Goal: Find specific page/section: Find specific page/section

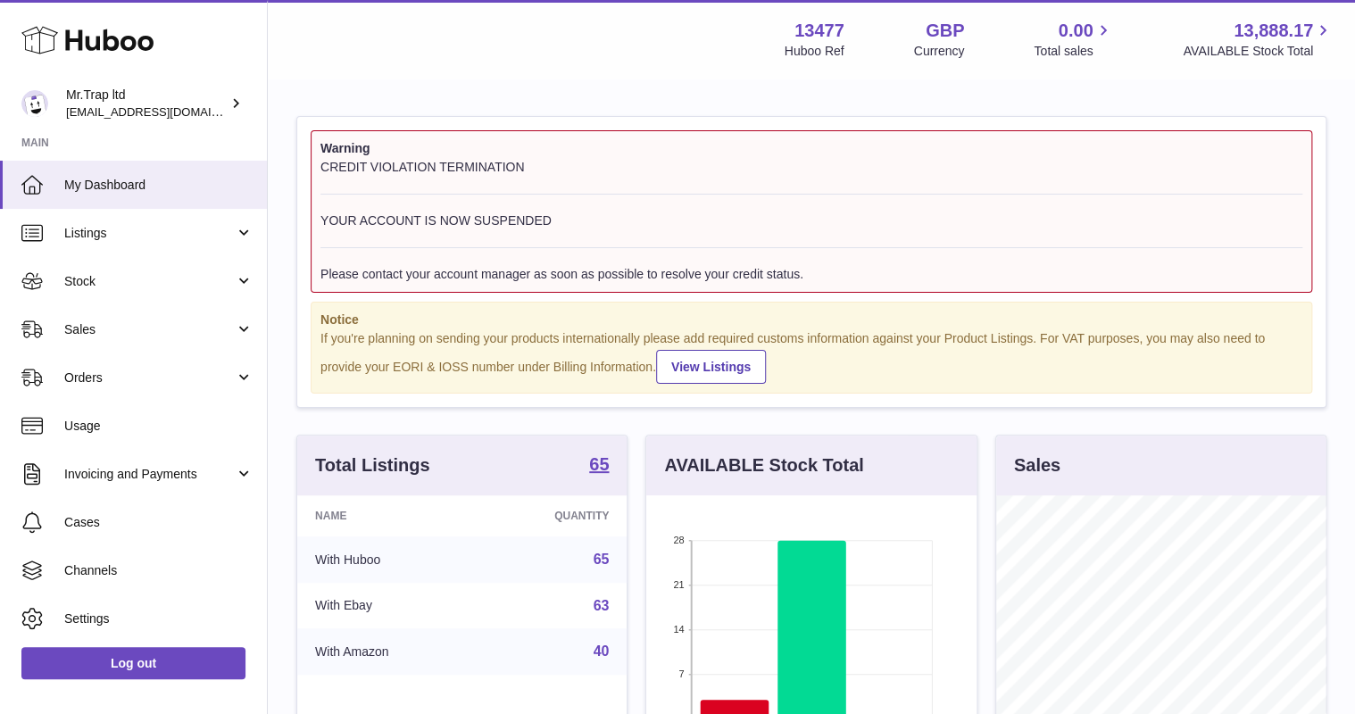
scroll to position [279, 329]
click at [196, 100] on div "Mr.Trap ltd office@grabacz.eu" at bounding box center [146, 104] width 161 height 34
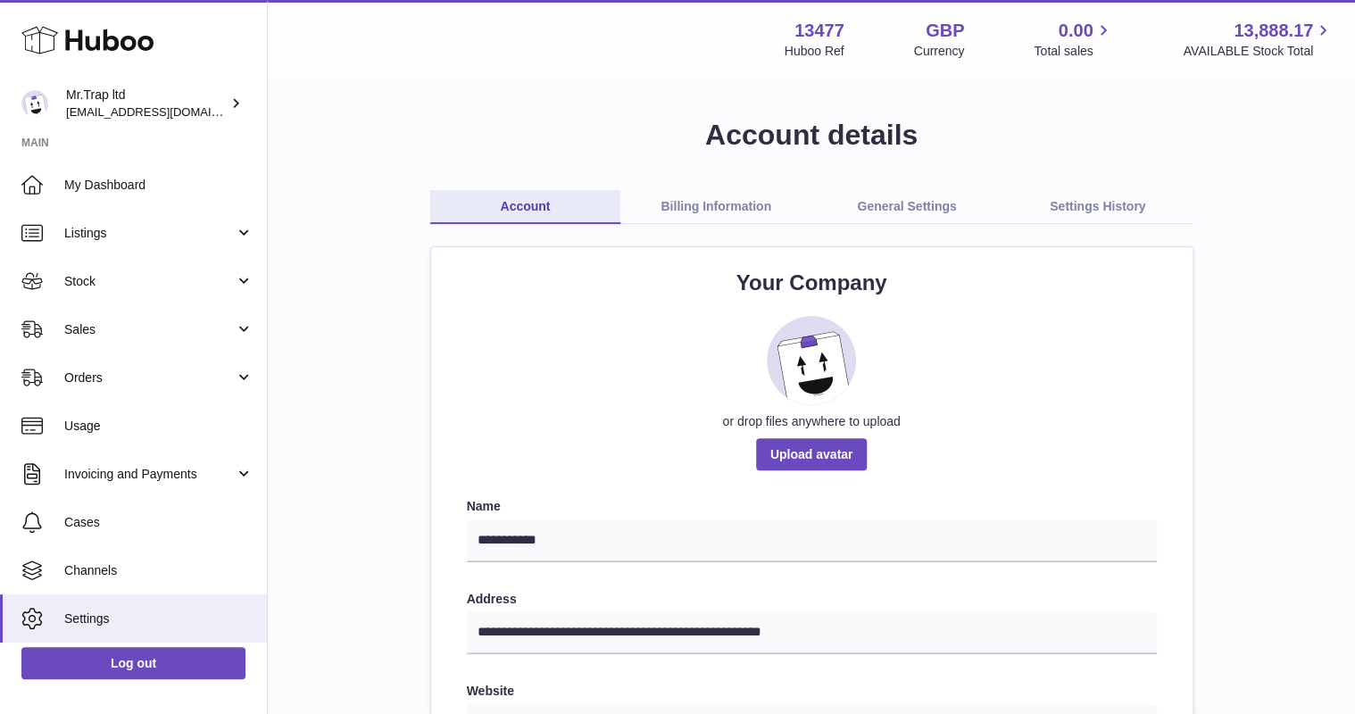
click at [118, 287] on span "Stock" at bounding box center [149, 281] width 171 height 17
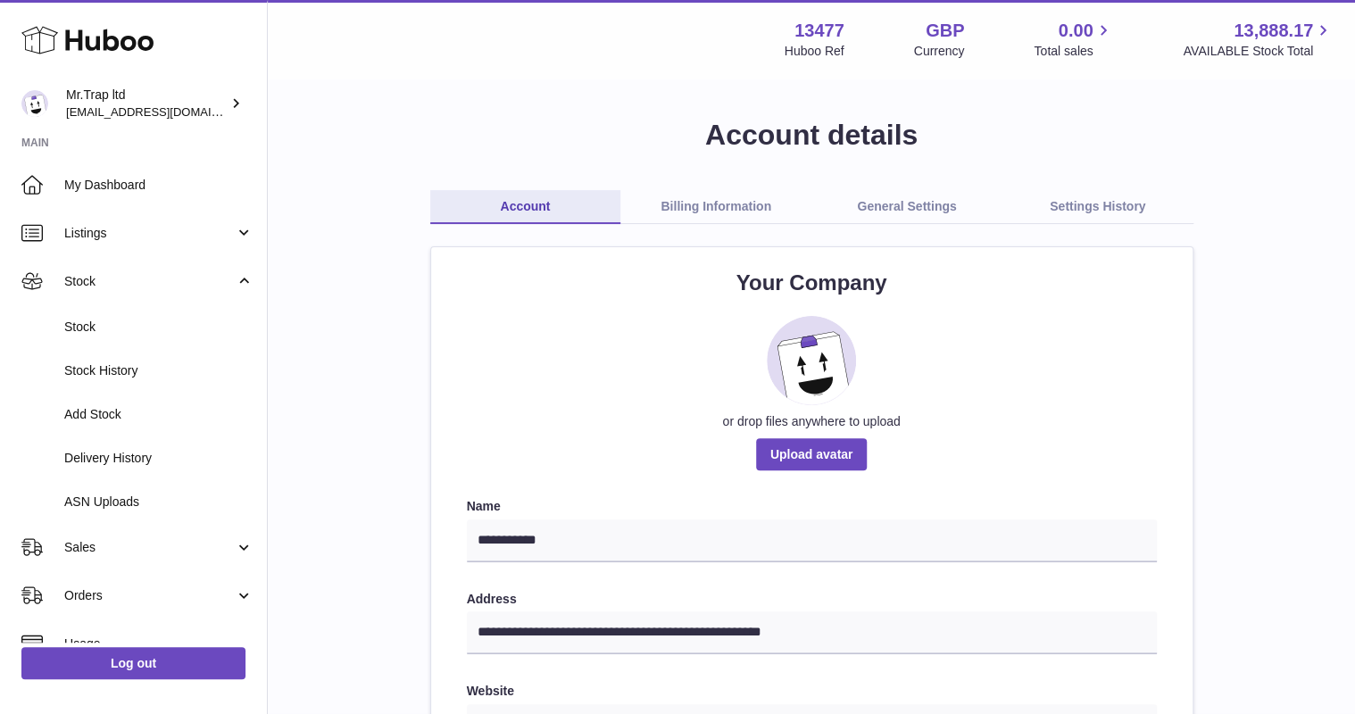
click at [128, 287] on span "Stock" at bounding box center [149, 281] width 171 height 17
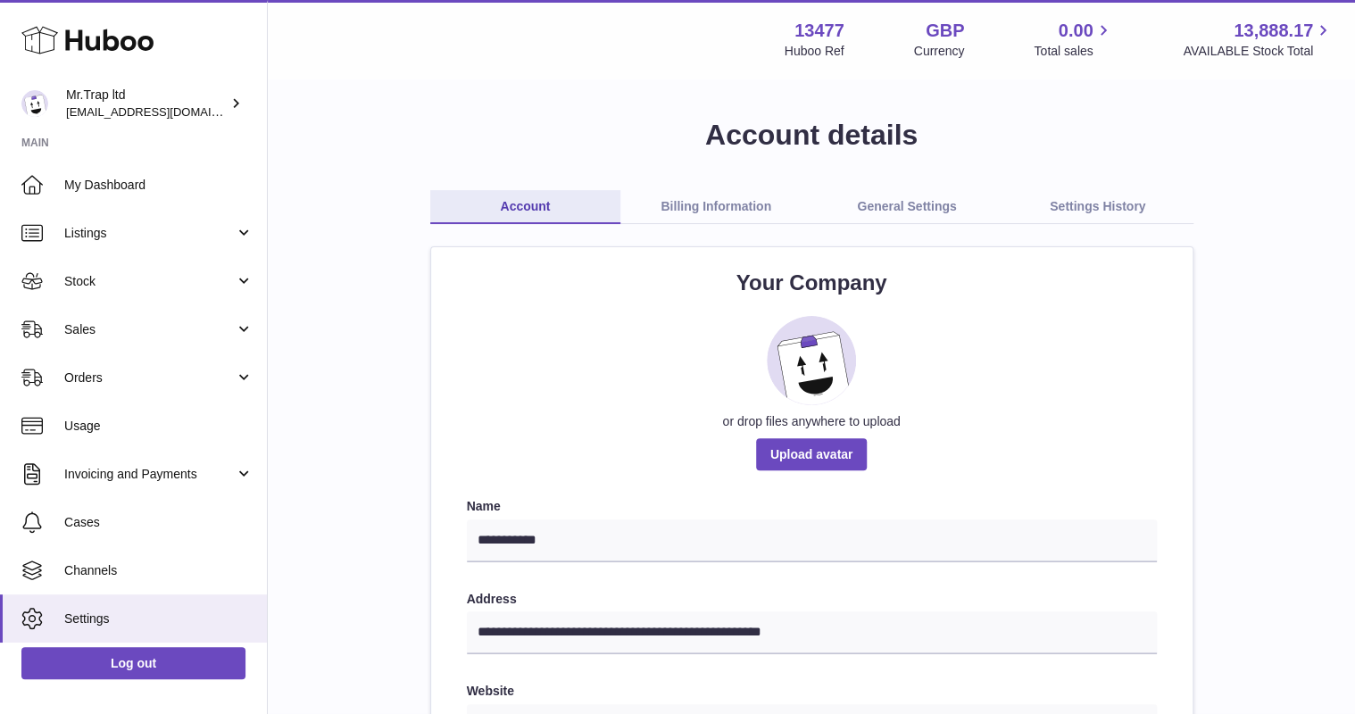
click at [121, 321] on span "Sales" at bounding box center [149, 329] width 171 height 17
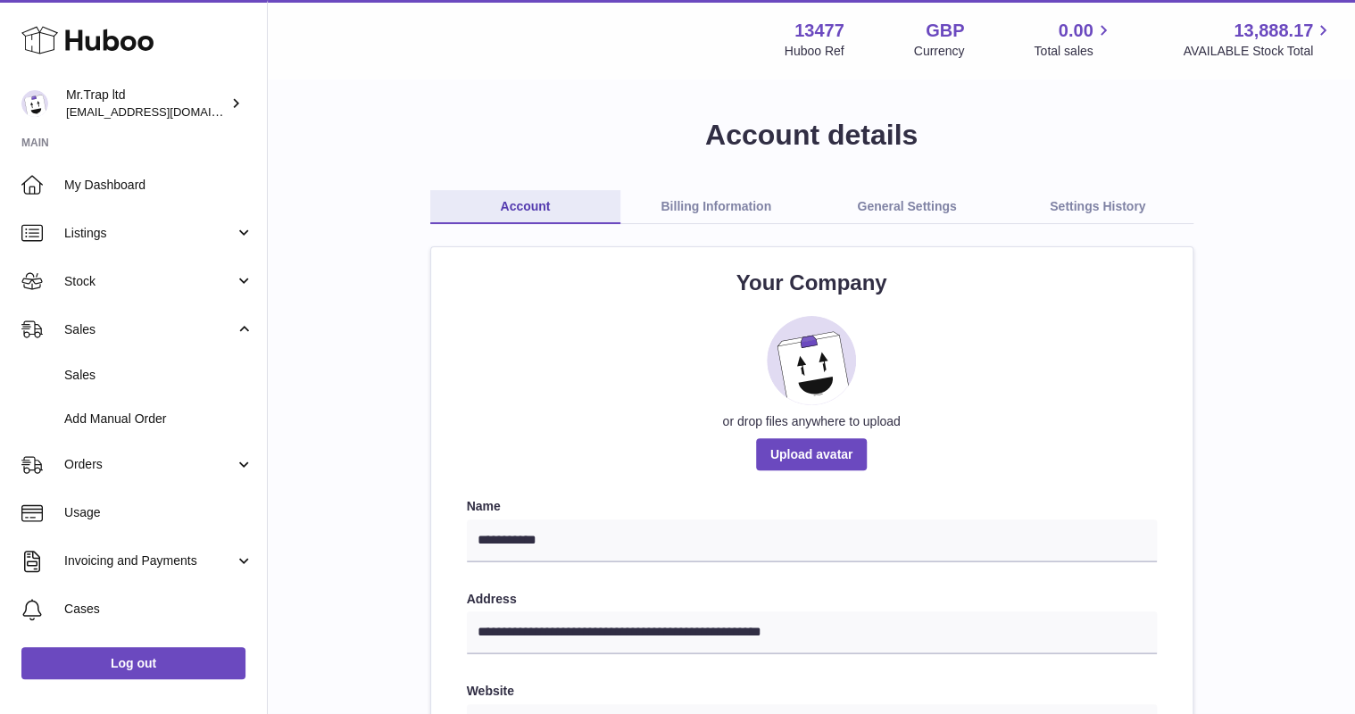
click at [114, 368] on span "Sales" at bounding box center [158, 375] width 189 height 17
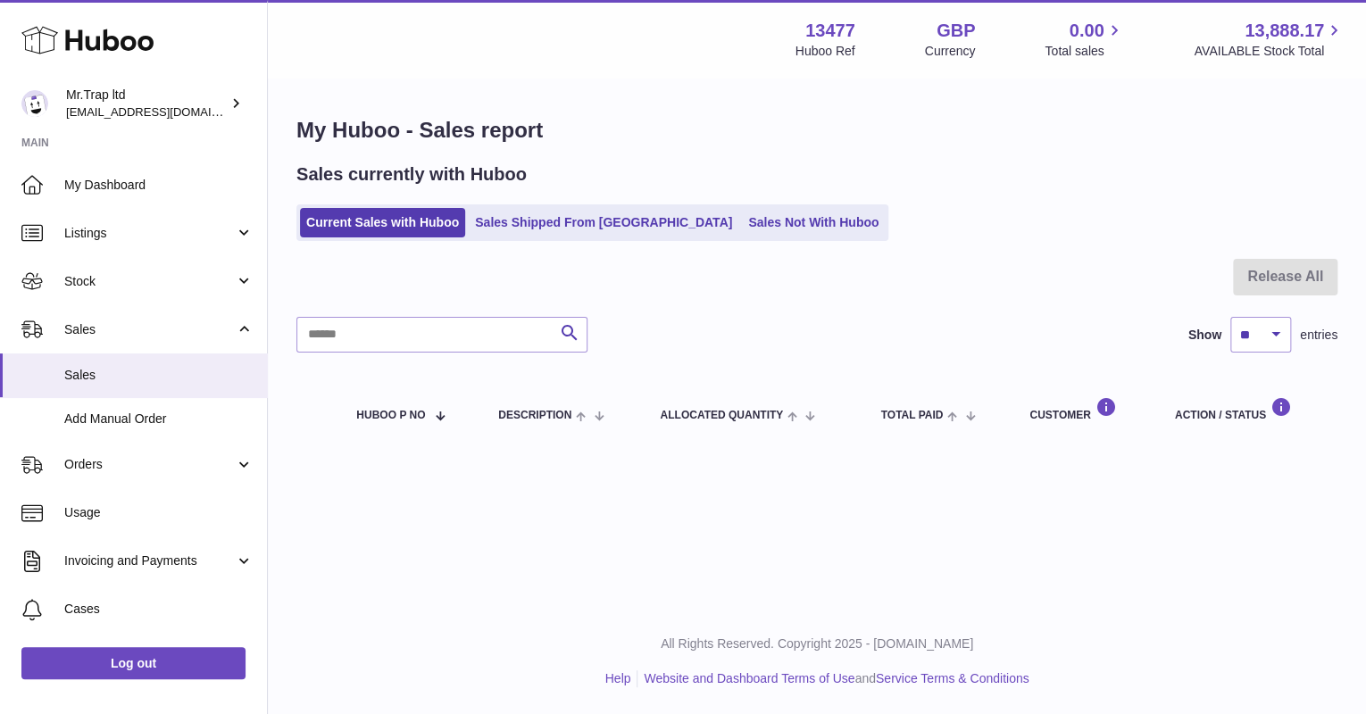
click at [742, 224] on link "Sales Not With Huboo" at bounding box center [813, 222] width 143 height 29
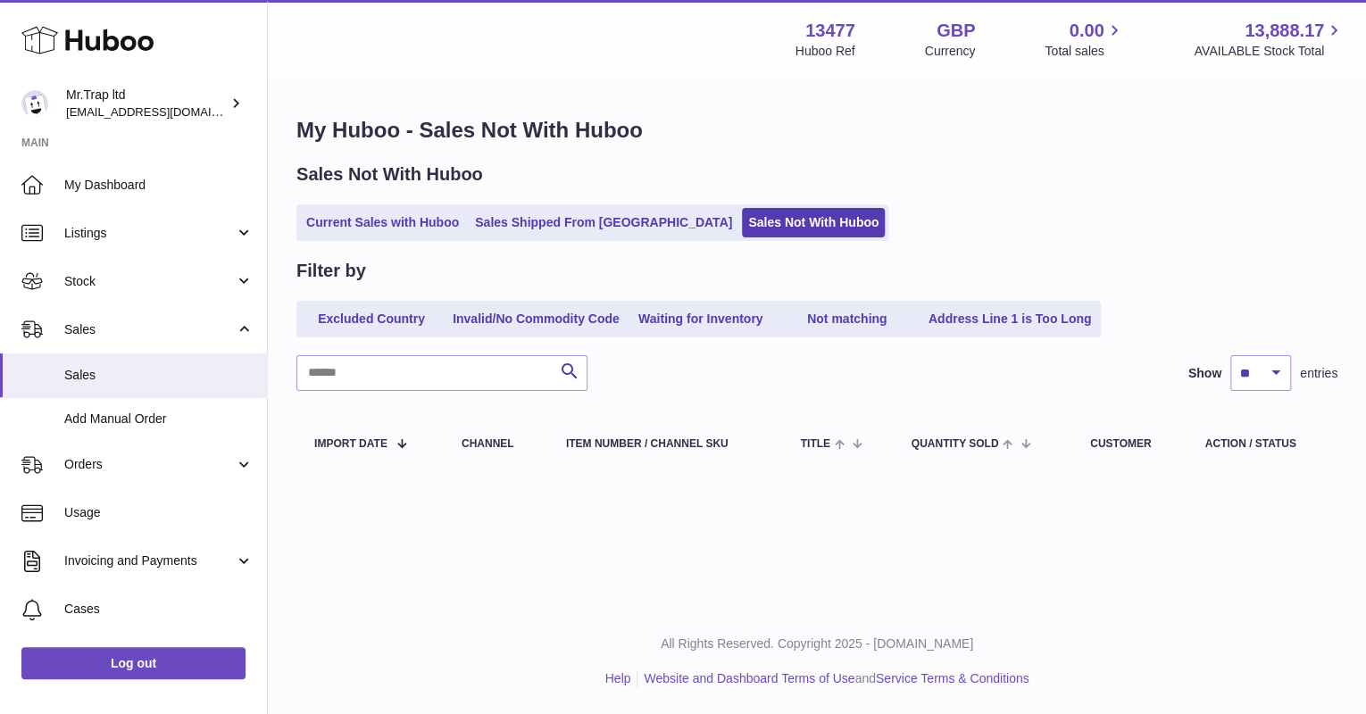
click at [549, 229] on link "Sales Shipped From [GEOGRAPHIC_DATA]" at bounding box center [604, 222] width 270 height 29
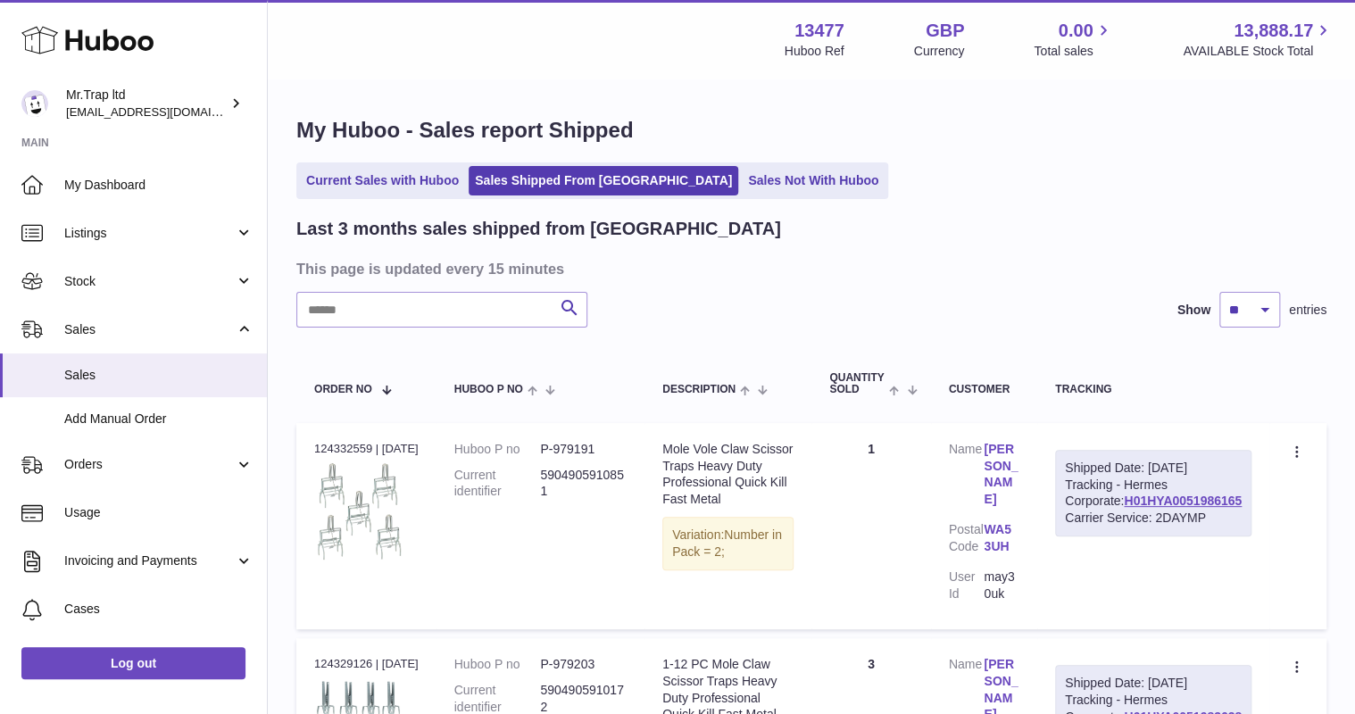
click at [89, 48] on use at bounding box center [87, 41] width 132 height 28
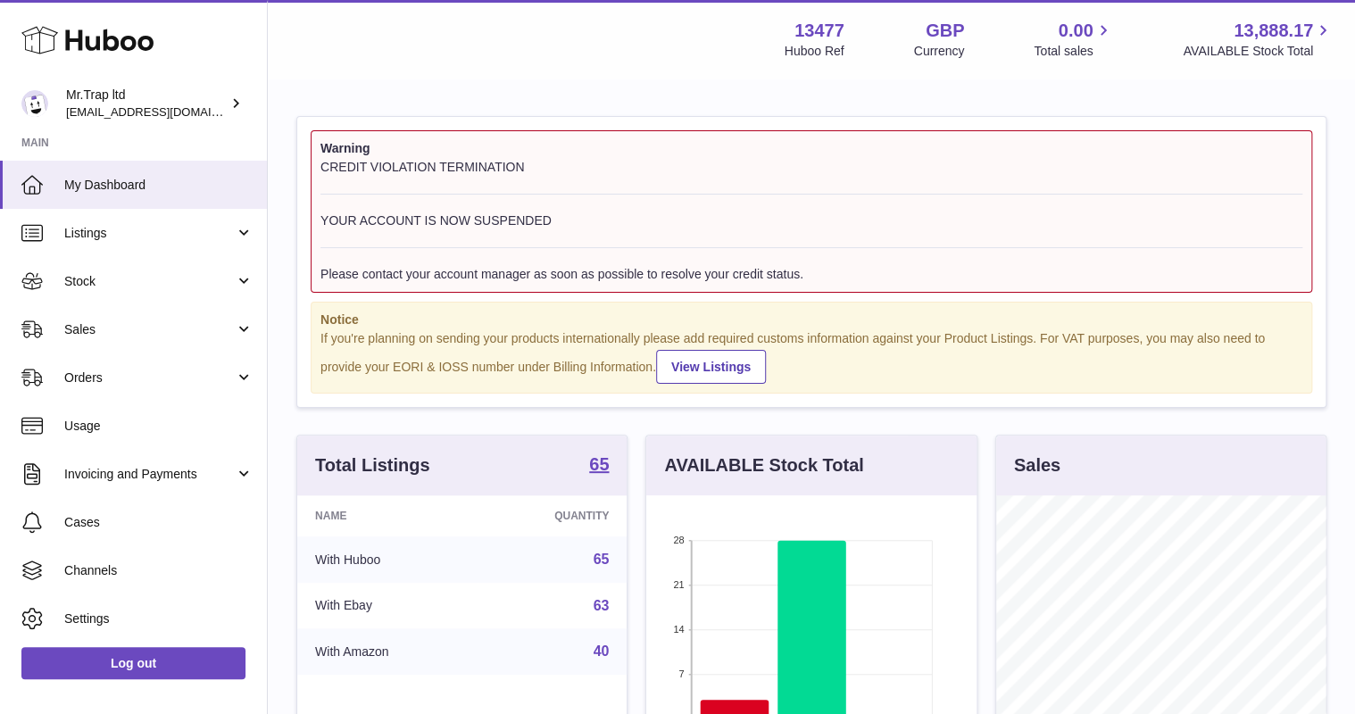
scroll to position [279, 329]
click at [120, 333] on span "Sales" at bounding box center [149, 329] width 171 height 17
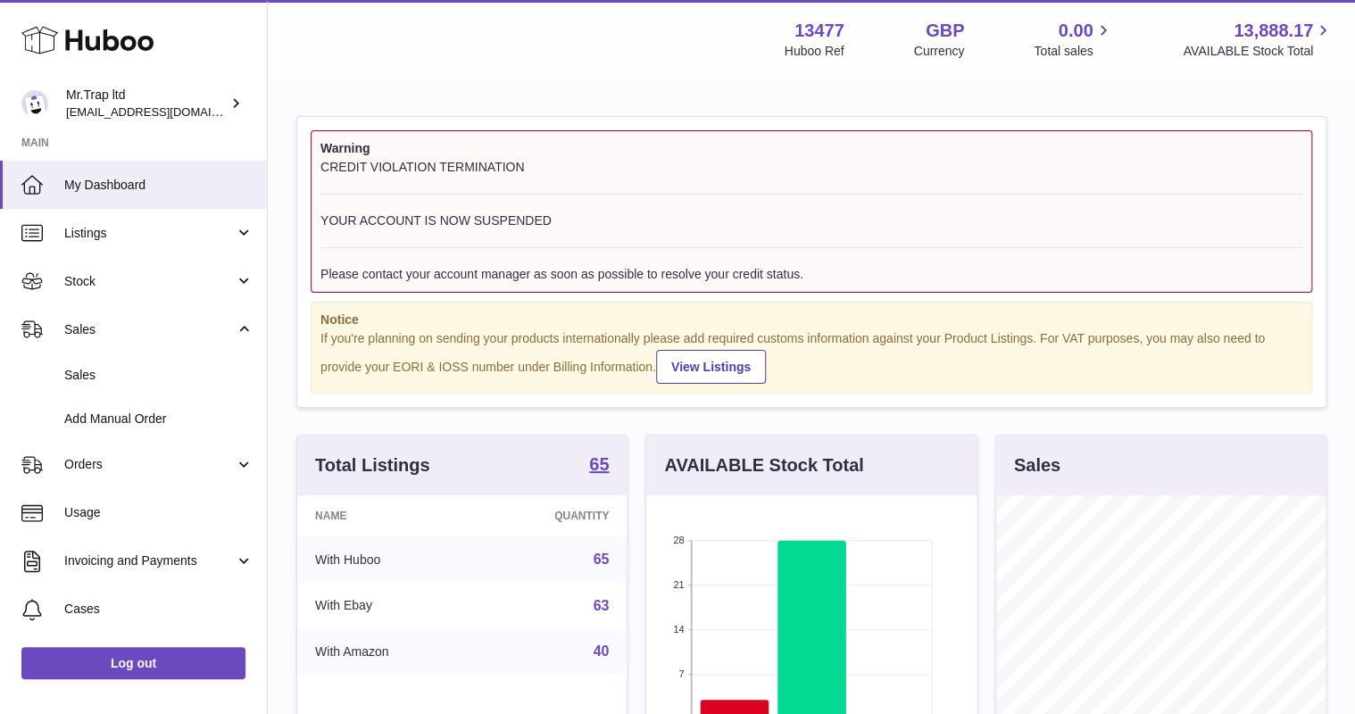
click at [129, 361] on link "Sales" at bounding box center [133, 376] width 267 height 44
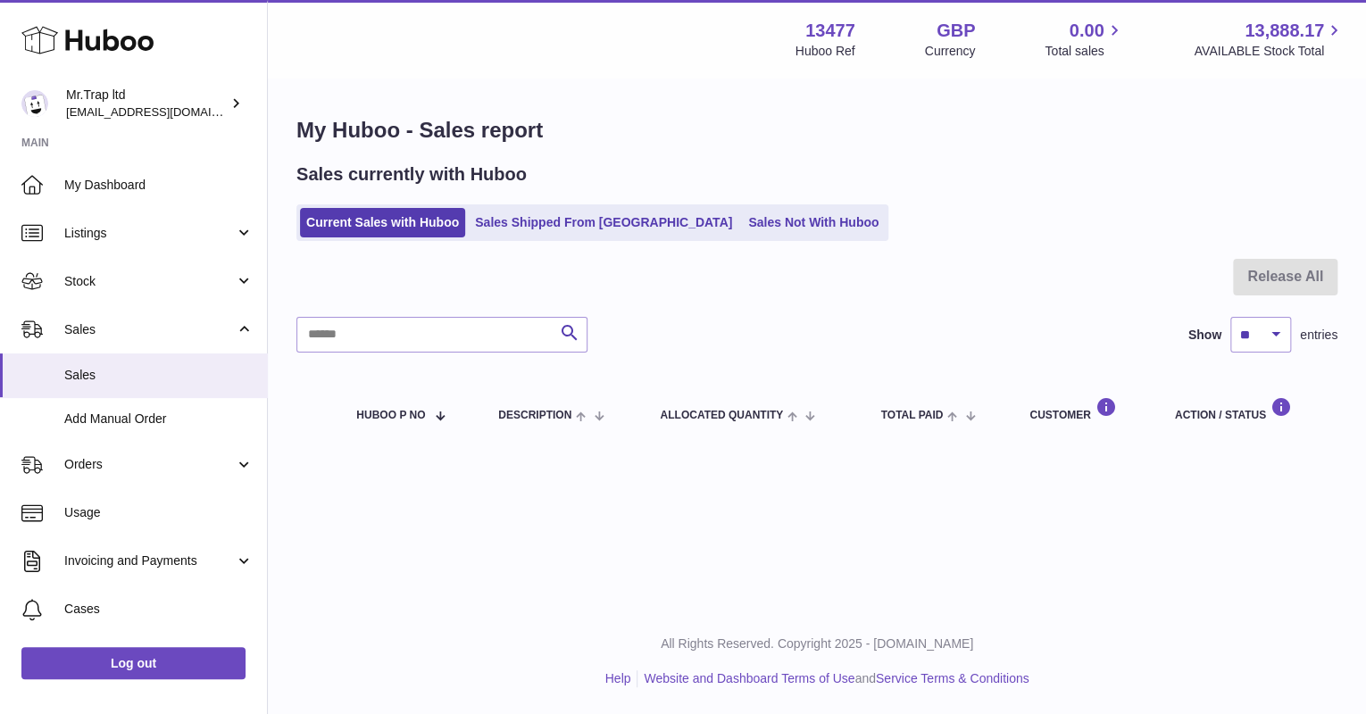
click at [742, 220] on link "Sales Not With Huboo" at bounding box center [813, 222] width 143 height 29
